Goal: Navigation & Orientation: Find specific page/section

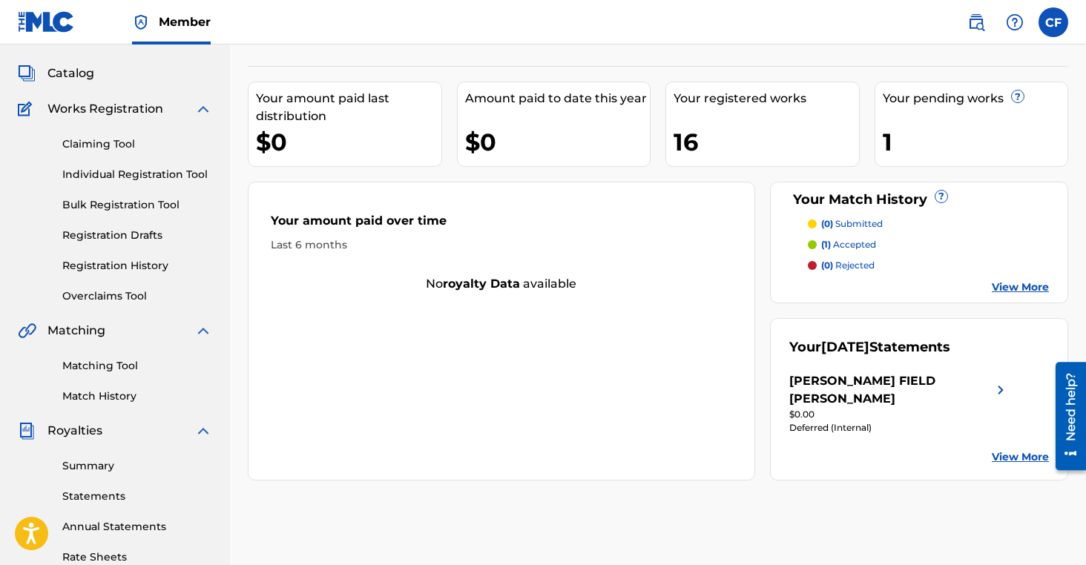
click at [138, 292] on link "Overclaims Tool" at bounding box center [137, 297] width 150 height 16
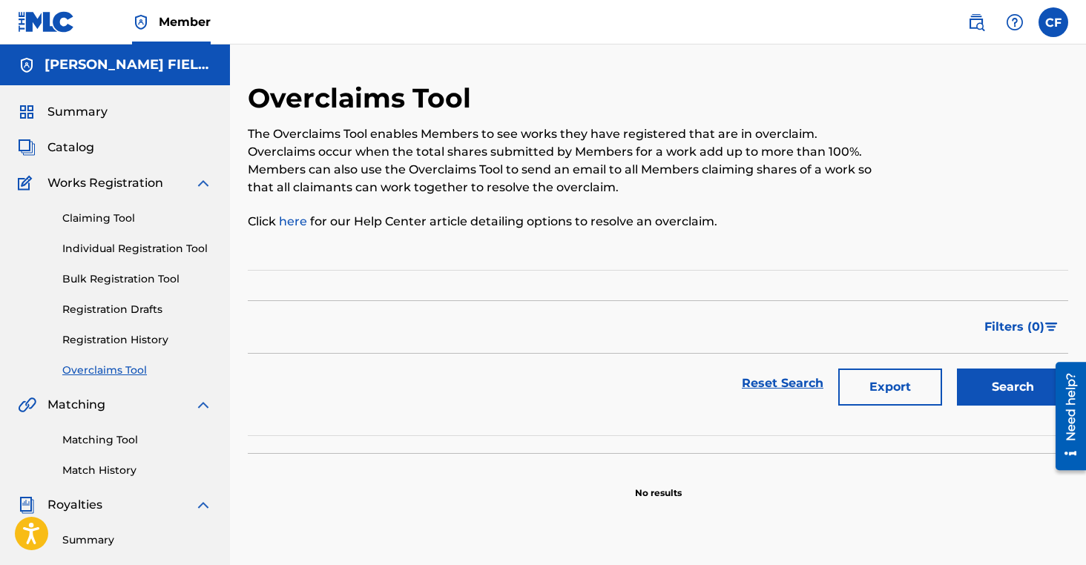
click at [122, 218] on link "Claiming Tool" at bounding box center [137, 219] width 150 height 16
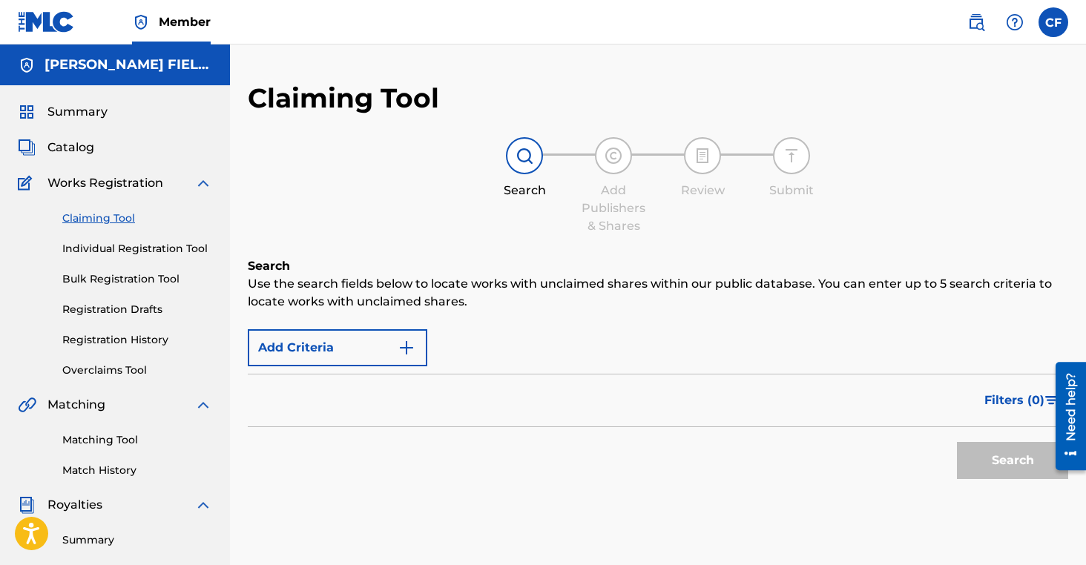
click at [87, 153] on span "Catalog" at bounding box center [70, 148] width 47 height 18
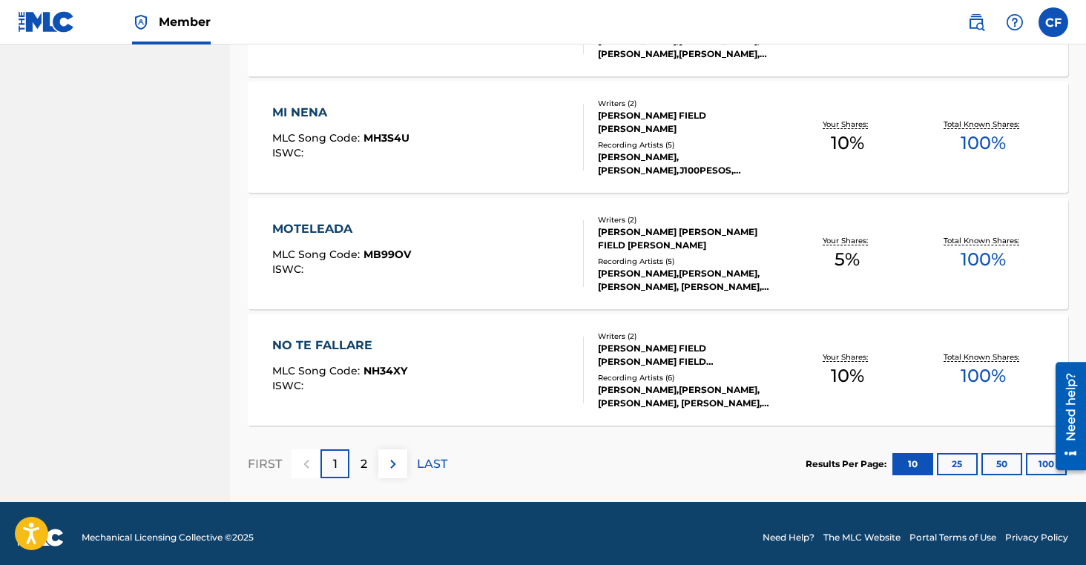
scroll to position [1094, 0]
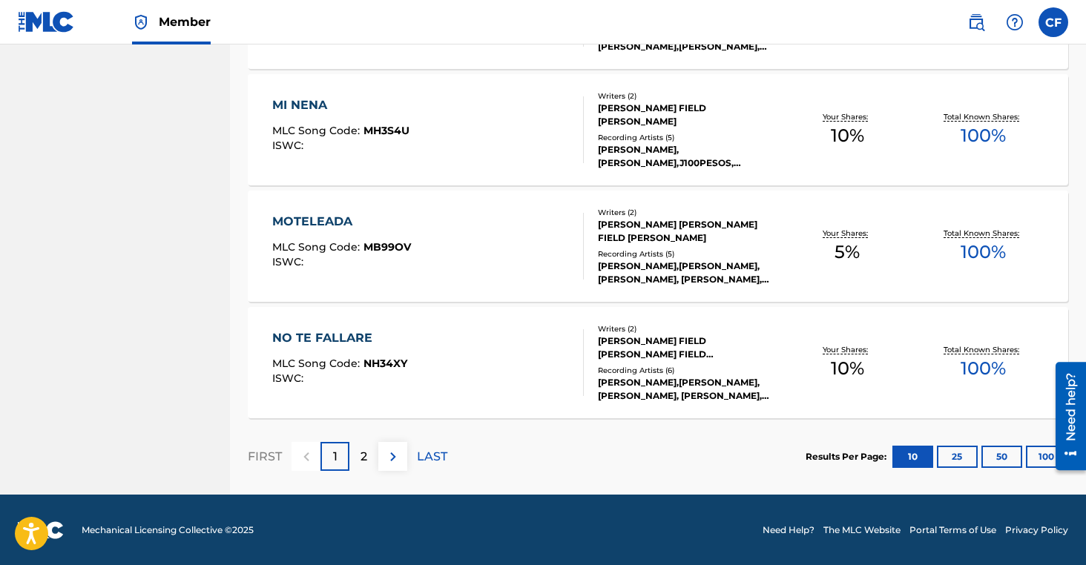
click at [393, 464] on button at bounding box center [392, 456] width 29 height 29
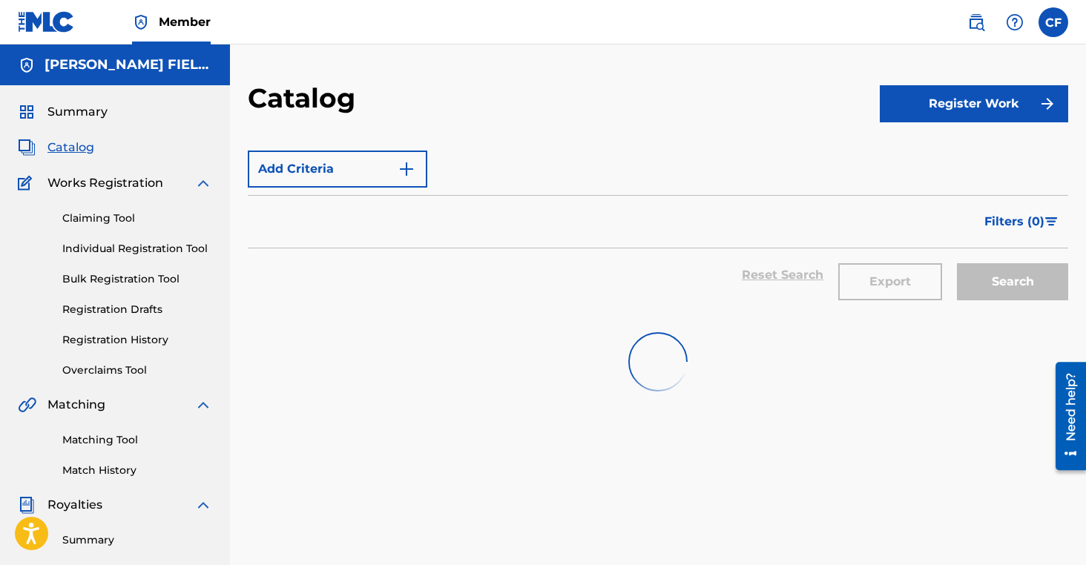
scroll to position [0, 0]
